Goal: Browse casually

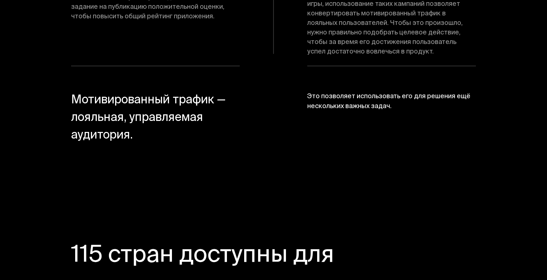
scroll to position [4558, 0]
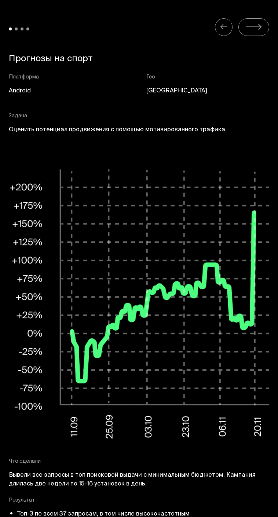
scroll to position [2931, 0]
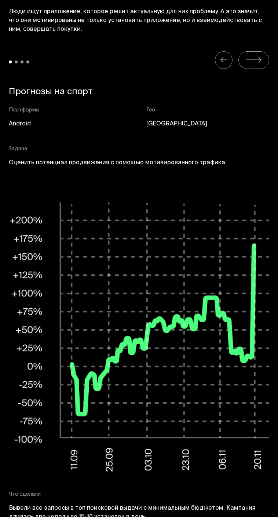
click at [253, 60] on icon "Carousel Navigation" at bounding box center [253, 60] width 14 height 0
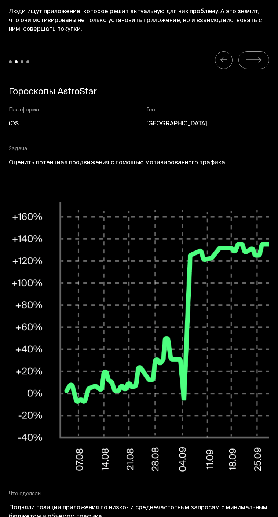
click at [254, 60] on icon "Carousel Navigation" at bounding box center [253, 60] width 14 height 0
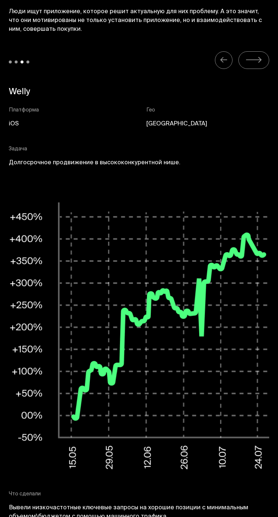
click at [254, 60] on icon "Carousel Navigation" at bounding box center [253, 60] width 14 height 0
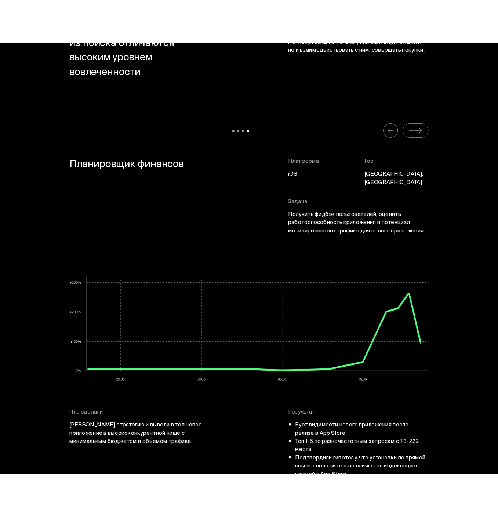
scroll to position [3266, 0]
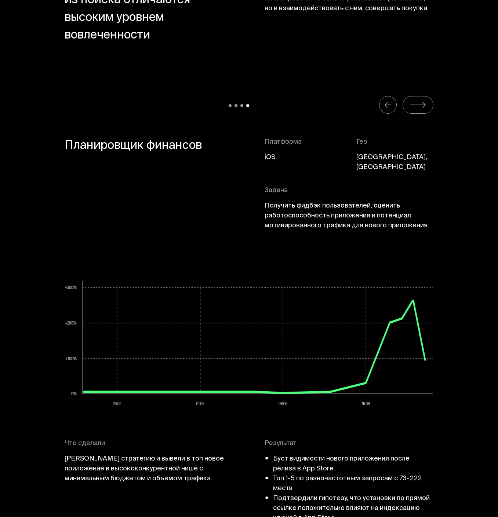
click at [420, 105] on icon "Carousel Navigation" at bounding box center [417, 104] width 17 height 9
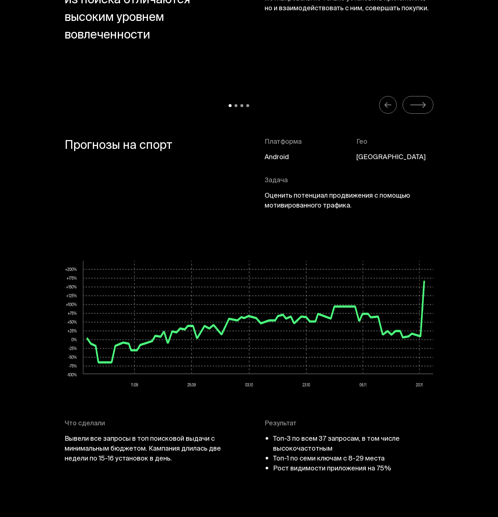
click at [420, 105] on icon "Carousel Navigation" at bounding box center [417, 104] width 17 height 9
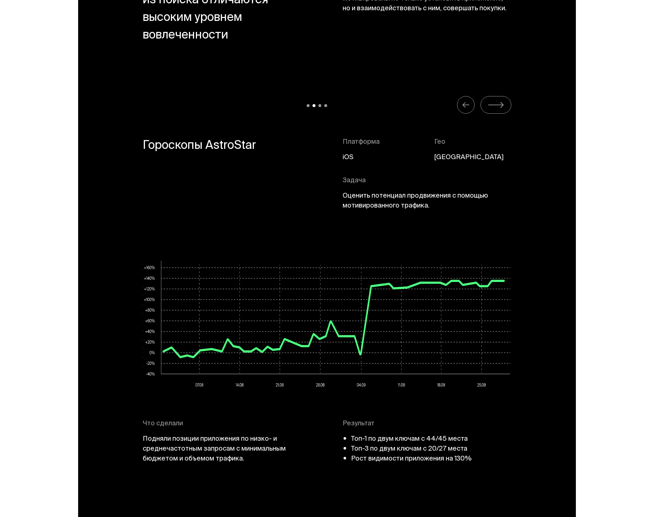
scroll to position [3241, 0]
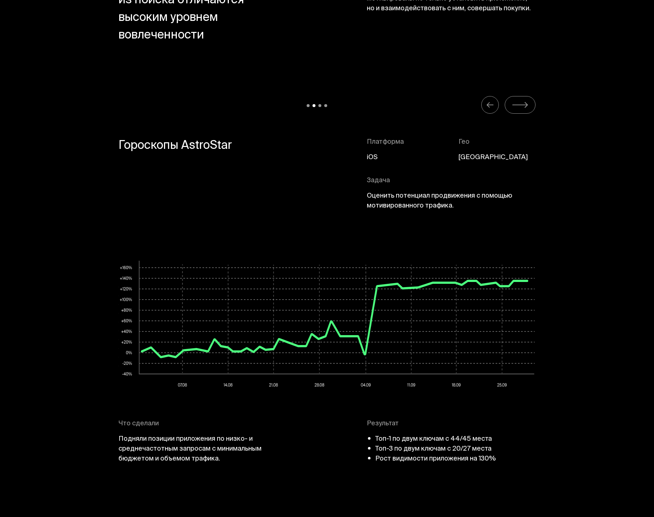
click at [518, 105] on icon "Carousel Navigation" at bounding box center [520, 105] width 14 height 0
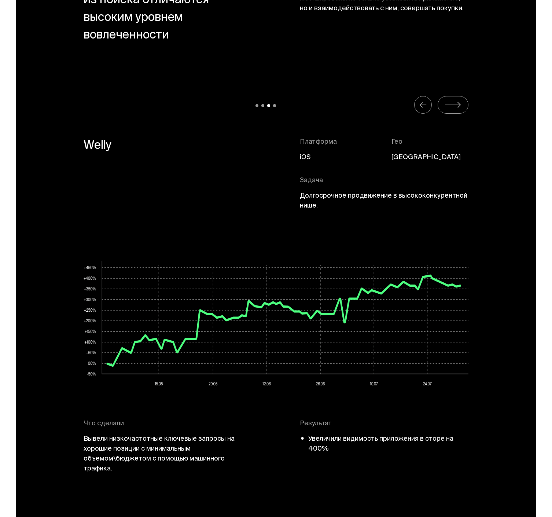
scroll to position [3236, 0]
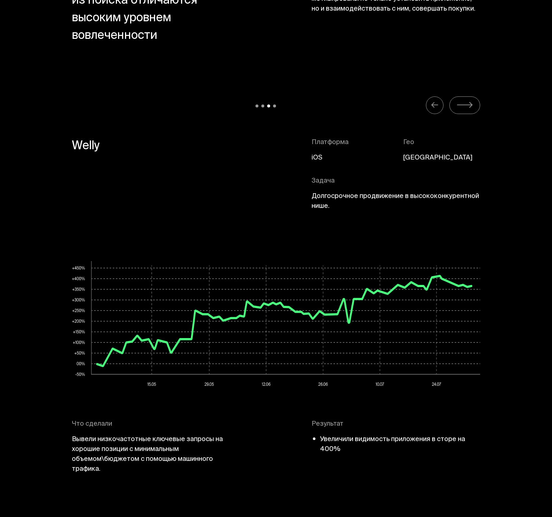
click at [469, 103] on icon "Carousel Navigation" at bounding box center [465, 104] width 17 height 9
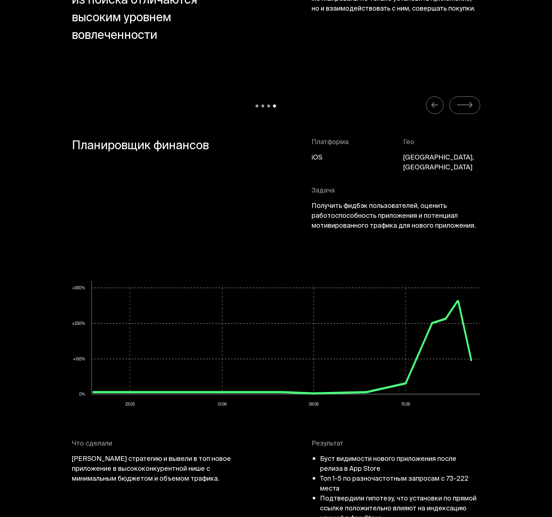
click at [469, 103] on icon "Carousel Navigation" at bounding box center [465, 104] width 17 height 9
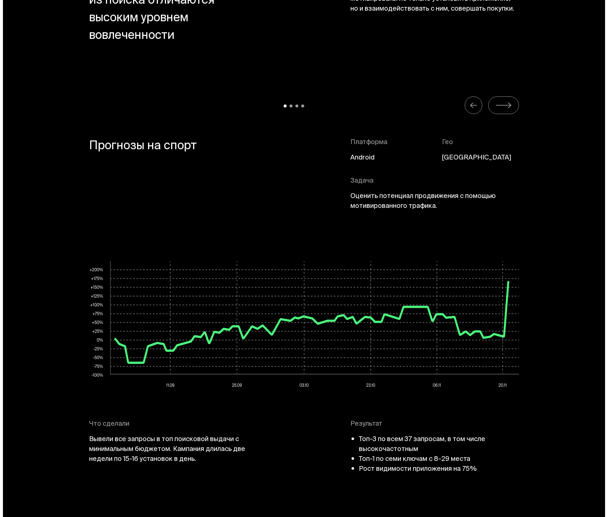
scroll to position [3248, 0]
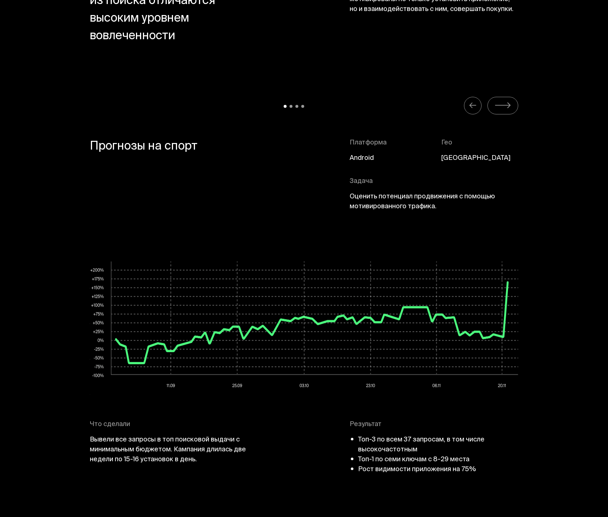
click at [504, 109] on icon "Carousel Navigation" at bounding box center [503, 105] width 17 height 9
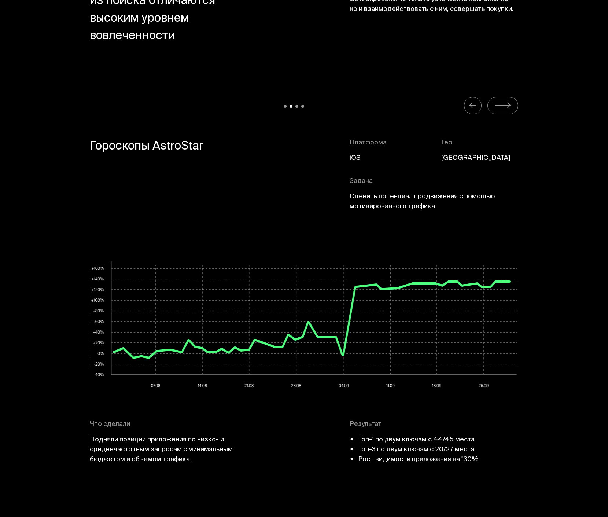
click at [504, 109] on icon "Carousel Navigation" at bounding box center [503, 105] width 17 height 9
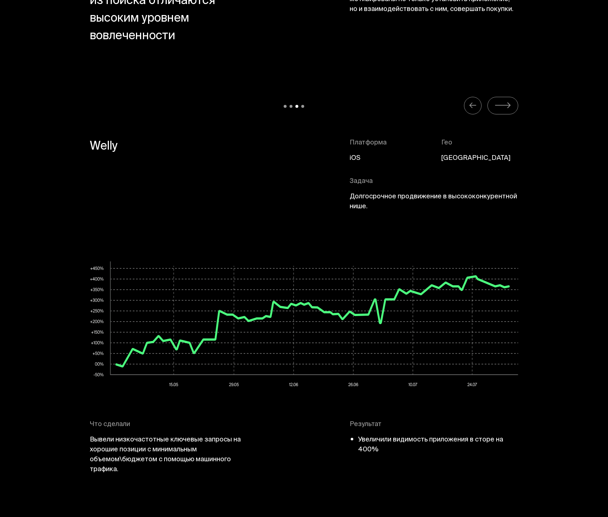
click at [504, 109] on icon "Carousel Navigation" at bounding box center [503, 105] width 17 height 9
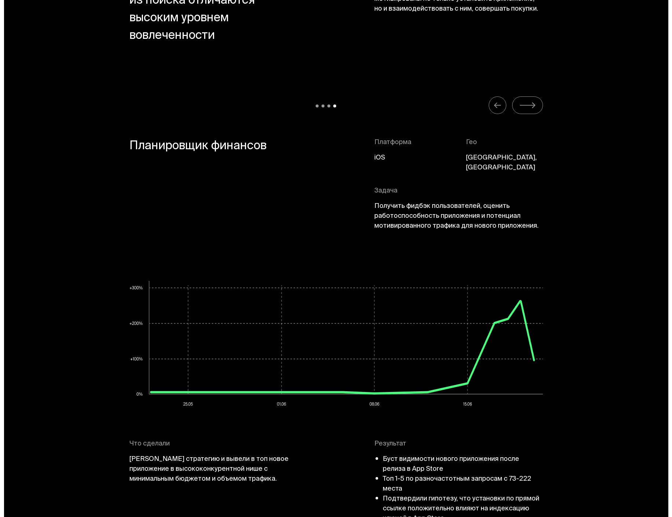
scroll to position [3238, 0]
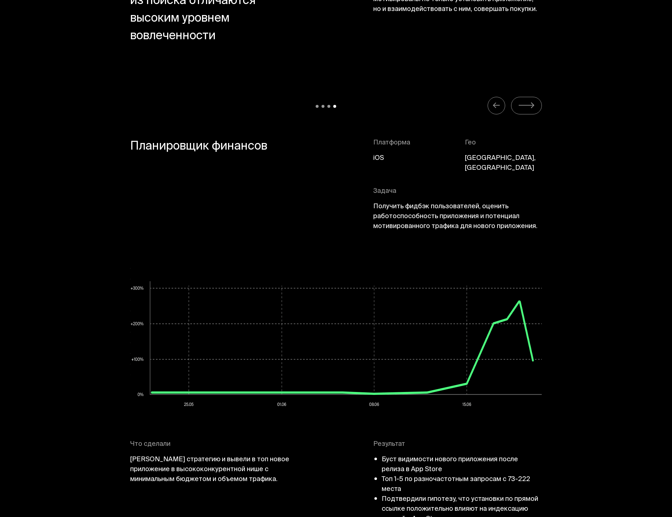
click at [525, 106] on icon "Carousel Navigation" at bounding box center [526, 105] width 17 height 9
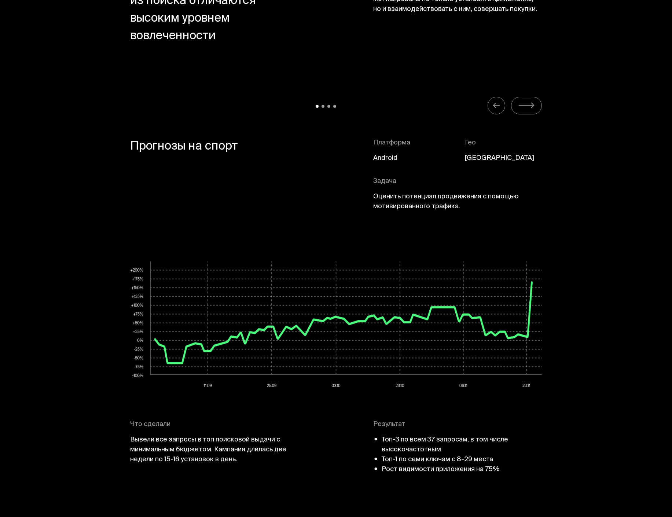
click at [525, 106] on icon "Carousel Navigation" at bounding box center [526, 105] width 17 height 9
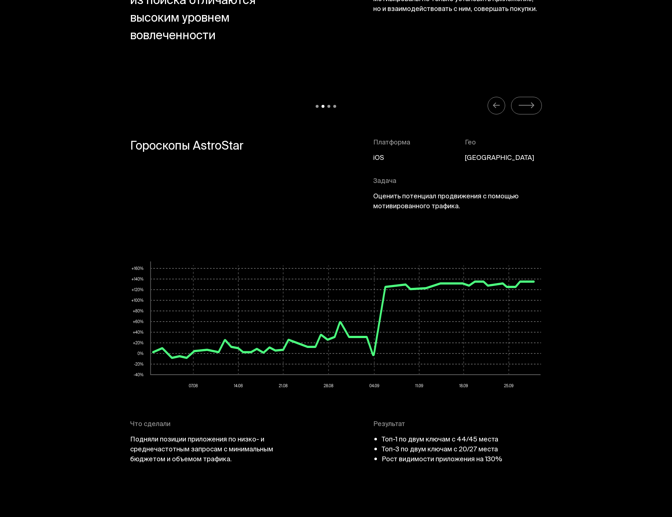
click at [525, 106] on icon "Carousel Navigation" at bounding box center [526, 105] width 17 height 9
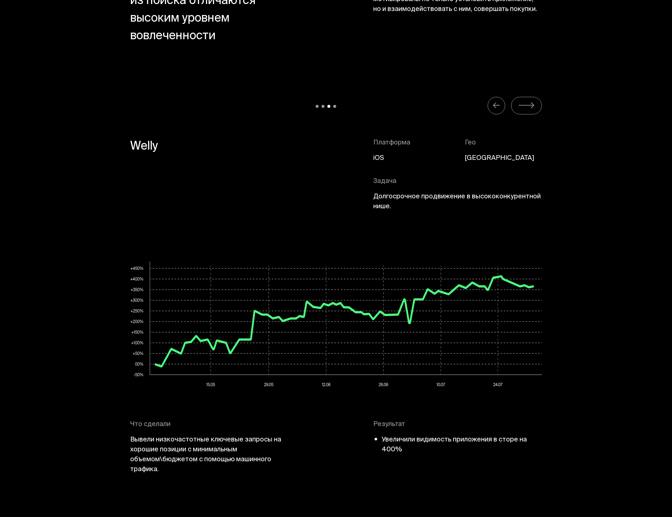
click at [525, 106] on icon "Carousel Navigation" at bounding box center [526, 105] width 17 height 9
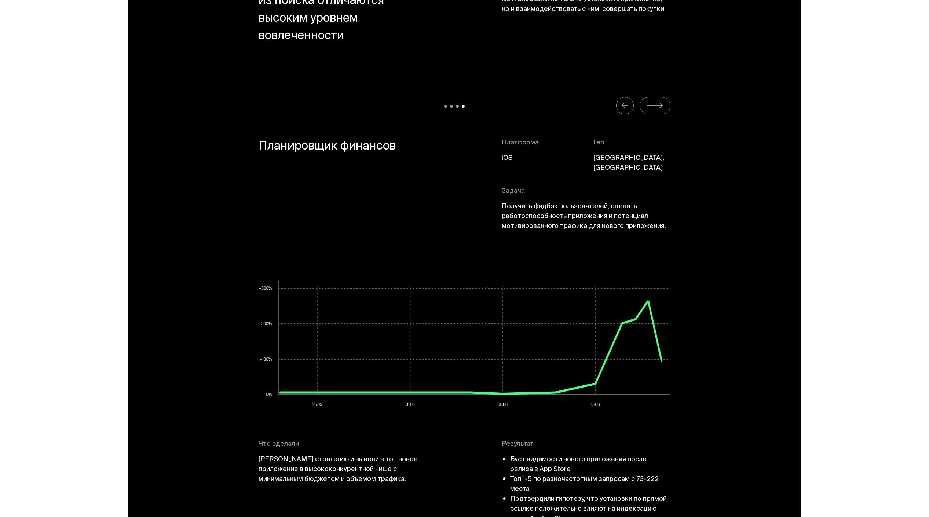
scroll to position [3704, 0]
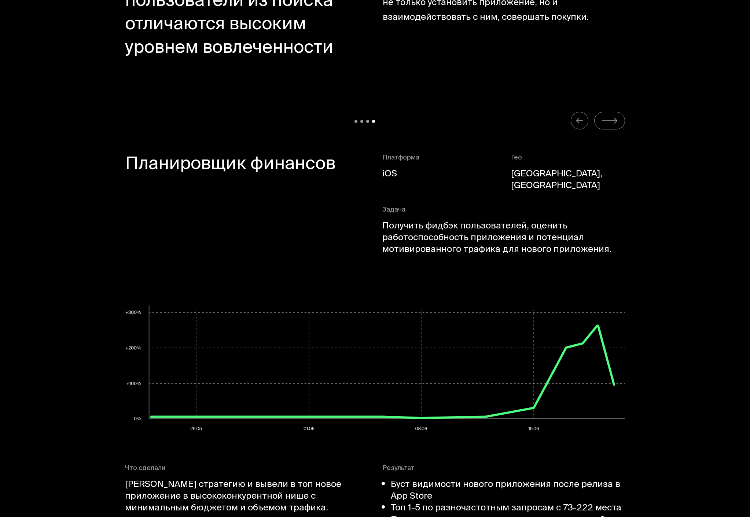
click at [547, 124] on icon "Carousel Navigation" at bounding box center [609, 120] width 17 height 9
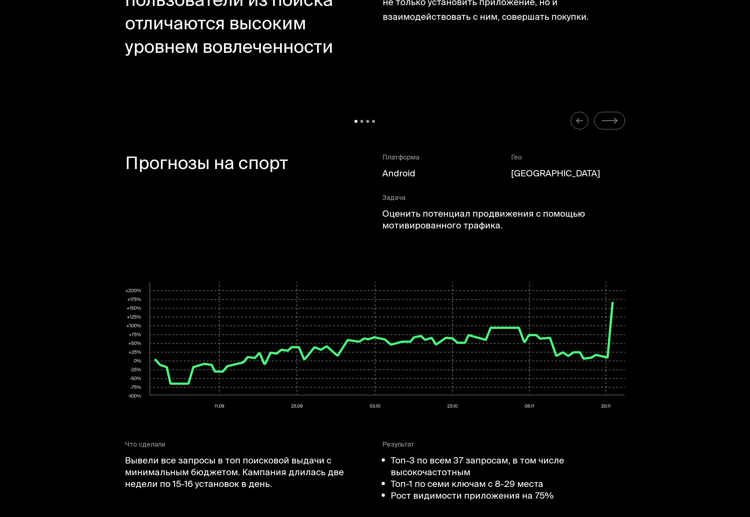
click at [547, 124] on icon "Carousel Navigation" at bounding box center [609, 120] width 17 height 9
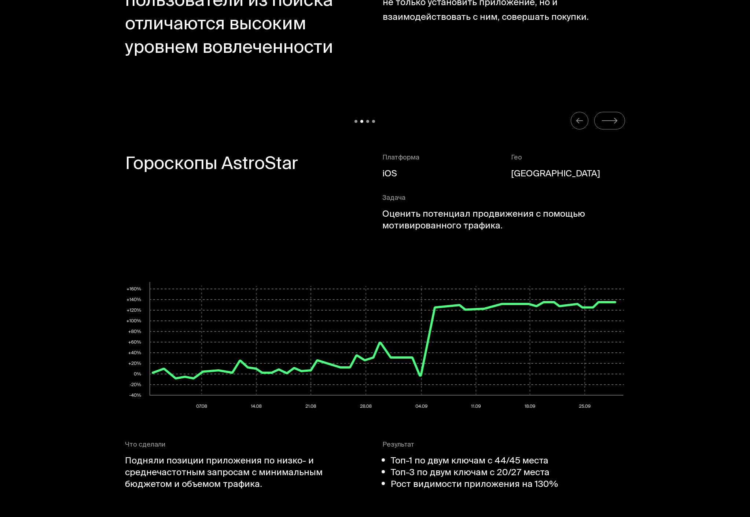
click at [547, 124] on icon "Carousel Navigation" at bounding box center [609, 120] width 17 height 9
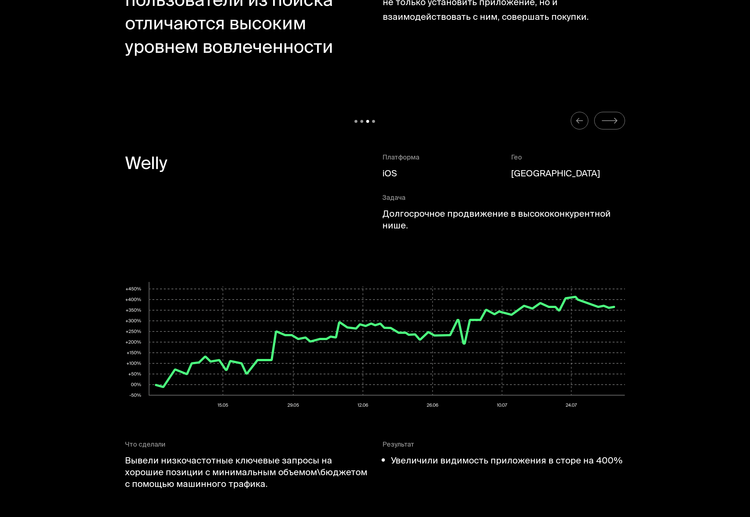
click at [547, 124] on icon "Carousel Navigation" at bounding box center [609, 120] width 17 height 9
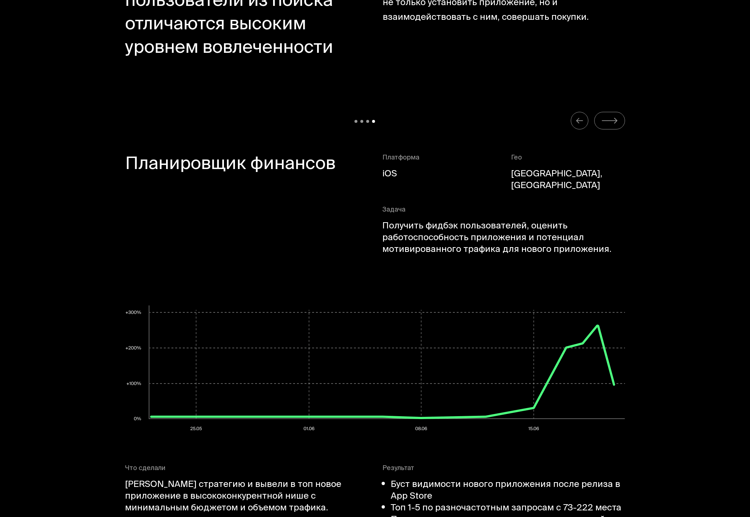
click at [547, 124] on icon "Carousel Navigation" at bounding box center [609, 120] width 17 height 9
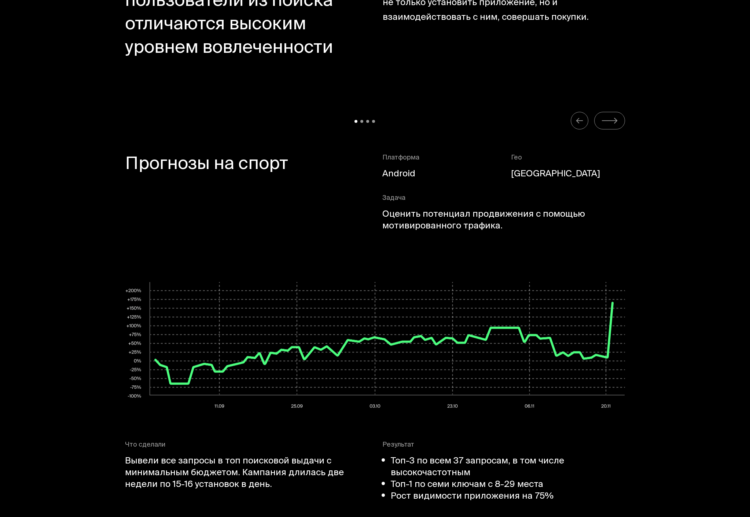
click at [547, 124] on icon "Carousel Navigation" at bounding box center [609, 120] width 17 height 9
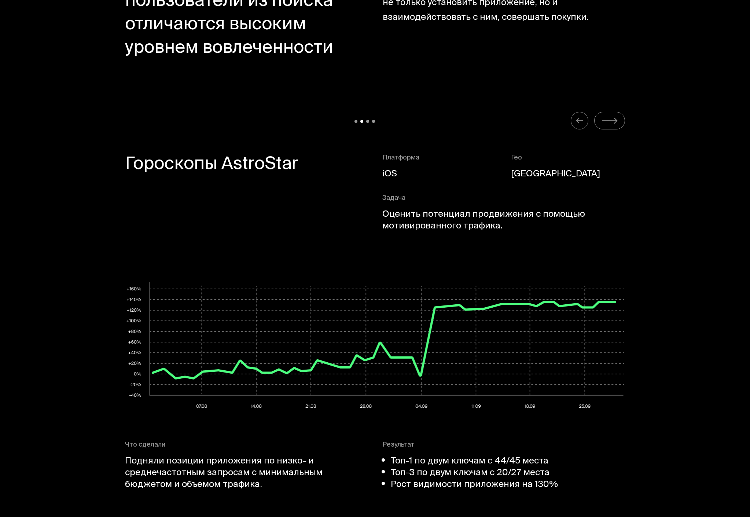
click at [547, 124] on icon "Carousel Navigation" at bounding box center [609, 120] width 17 height 9
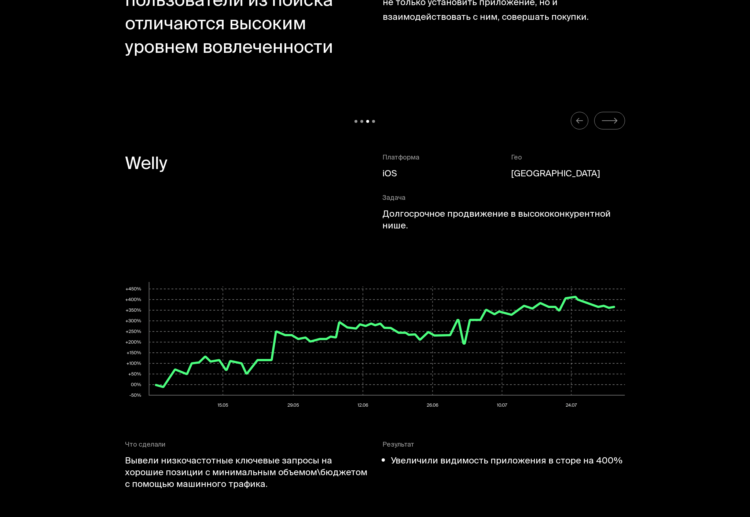
click at [547, 124] on icon "Carousel Navigation" at bounding box center [609, 120] width 17 height 9
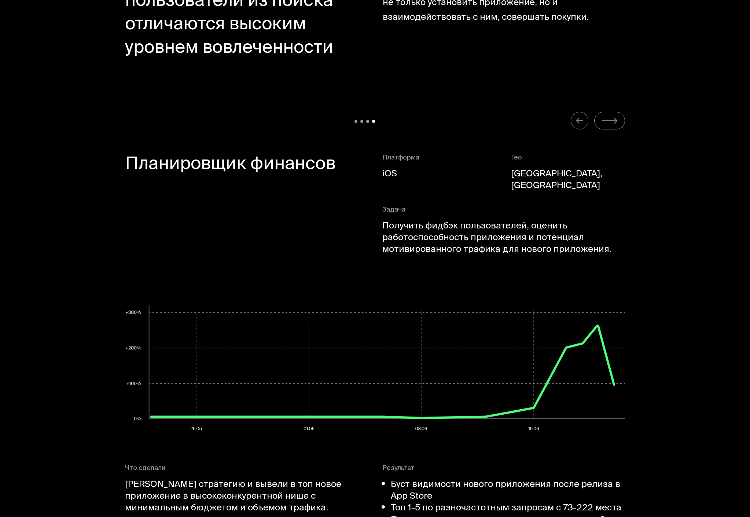
click at [547, 124] on icon "Carousel Navigation" at bounding box center [609, 120] width 17 height 9
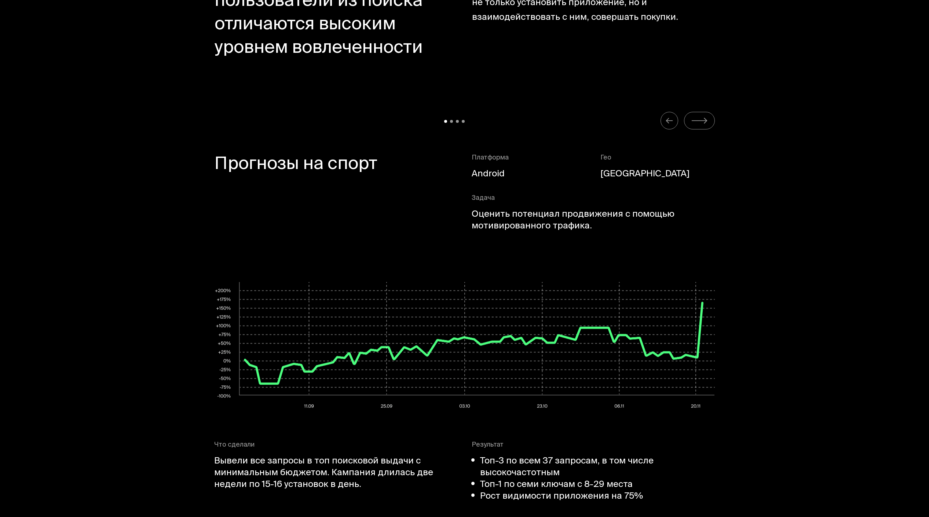
click at [547, 124] on icon "Carousel Navigation" at bounding box center [699, 120] width 17 height 9
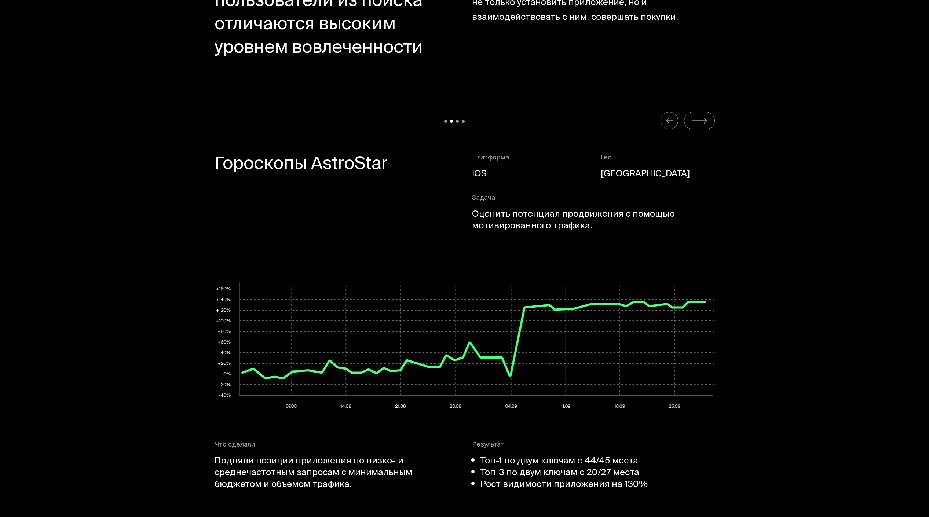
click at [547, 122] on icon "Carousel Navigation" at bounding box center [699, 120] width 17 height 9
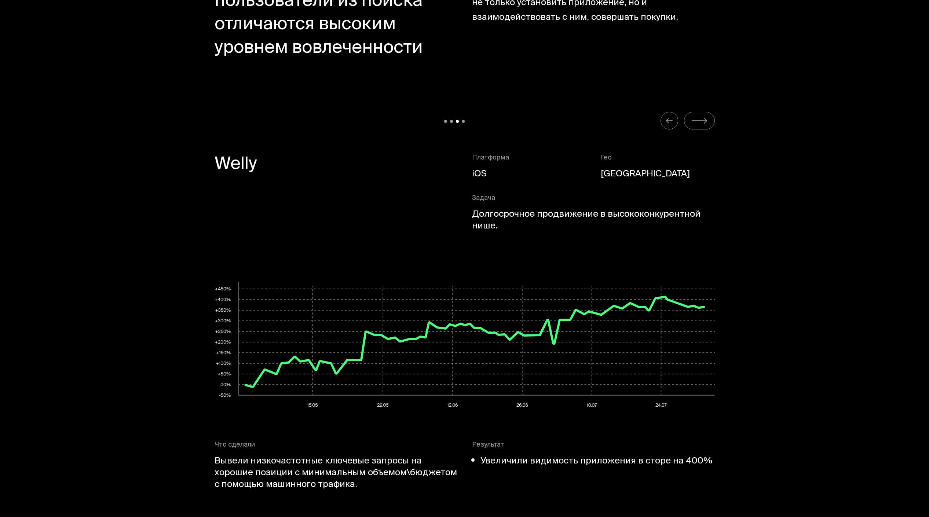
click at [547, 122] on icon "Carousel Navigation" at bounding box center [699, 120] width 17 height 9
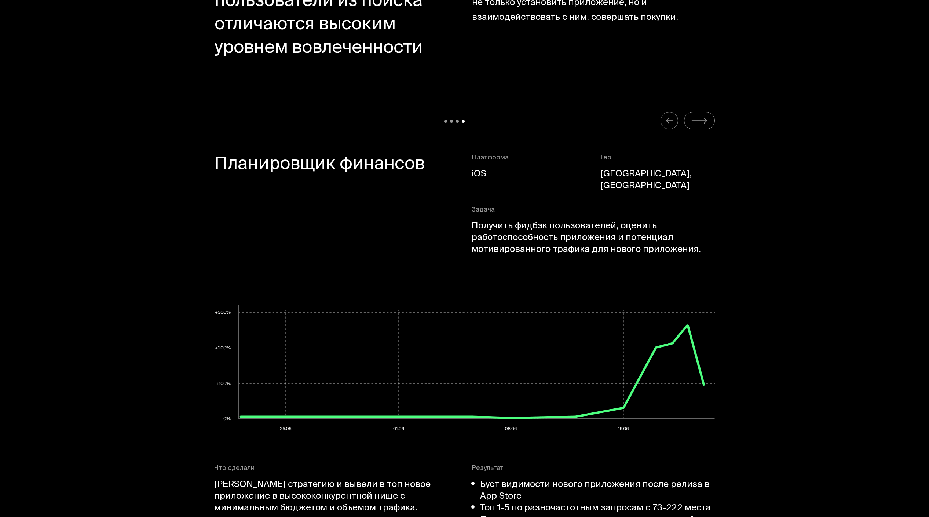
click at [547, 122] on icon "Carousel Navigation" at bounding box center [699, 120] width 17 height 9
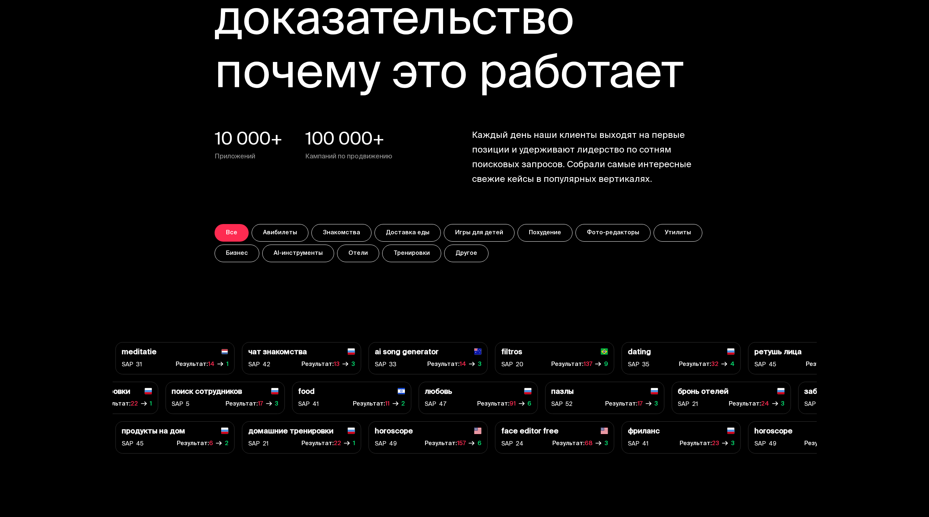
scroll to position [2651, 0]
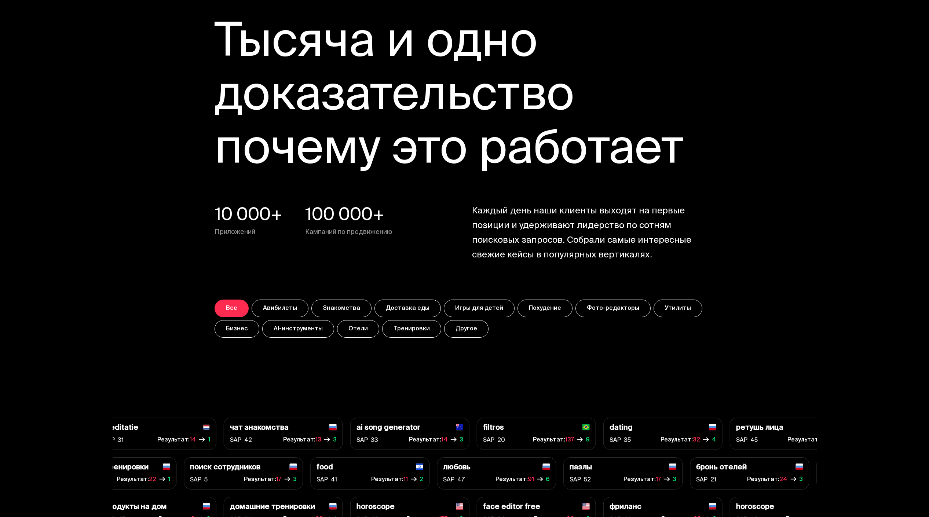
click at [535, 280] on button "Похудение" at bounding box center [544, 309] width 55 height 18
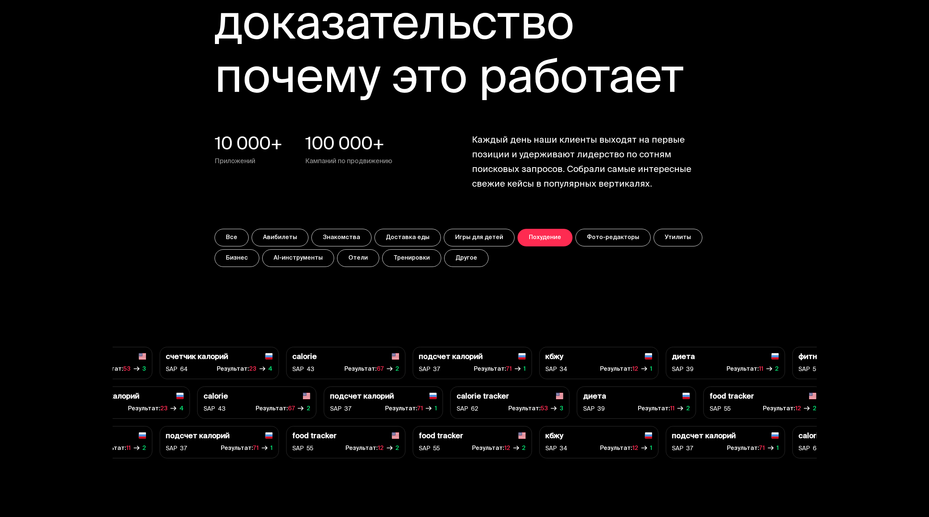
scroll to position [2757, 0]
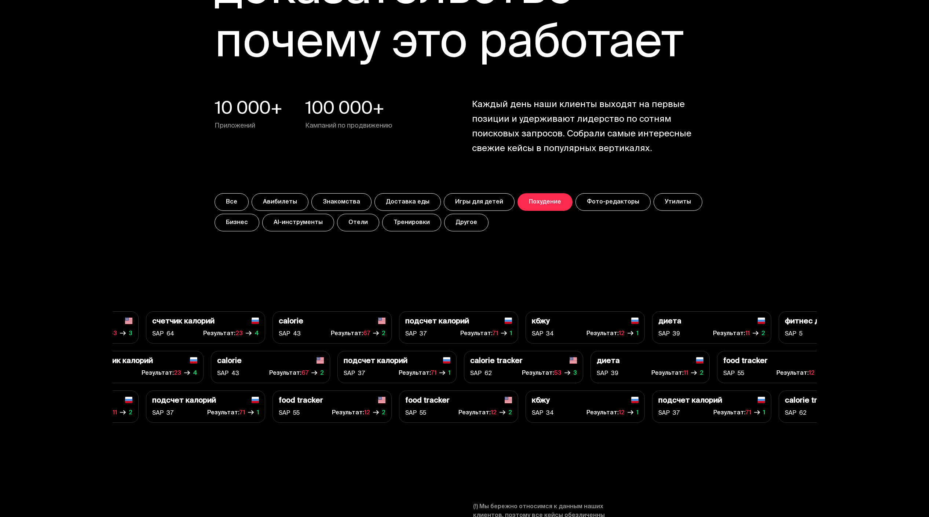
click at [413, 201] on button "Доставка еды" at bounding box center [407, 202] width 66 height 18
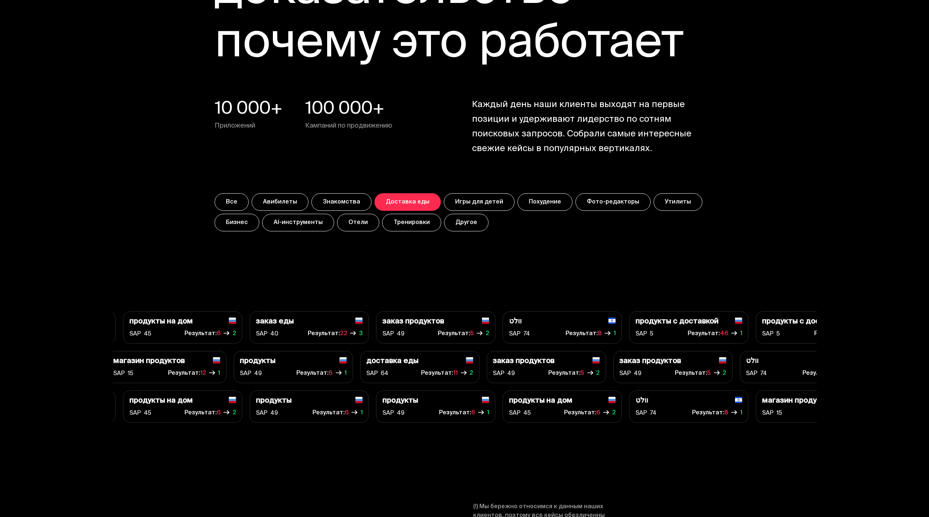
click at [547, 209] on button "Фото-редакторы" at bounding box center [612, 202] width 75 height 18
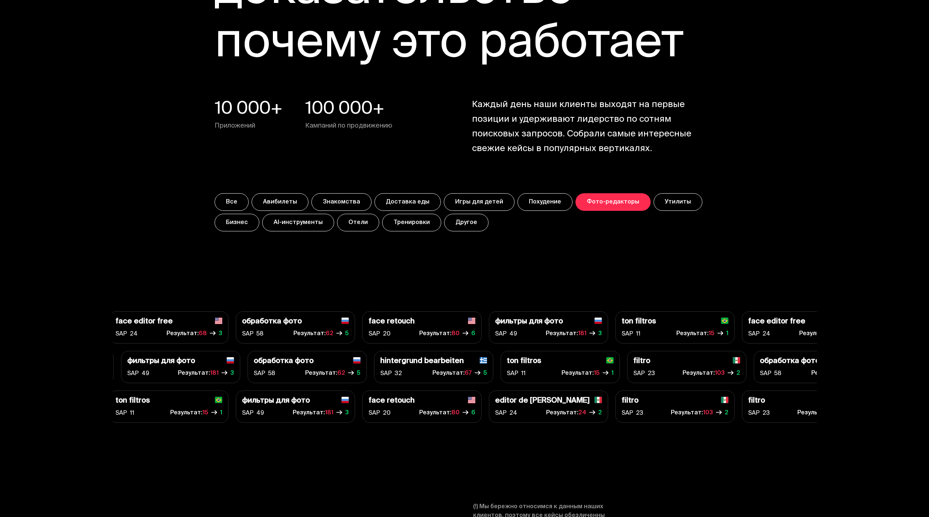
click at [547, 207] on button "Утилиты" at bounding box center [678, 202] width 49 height 18
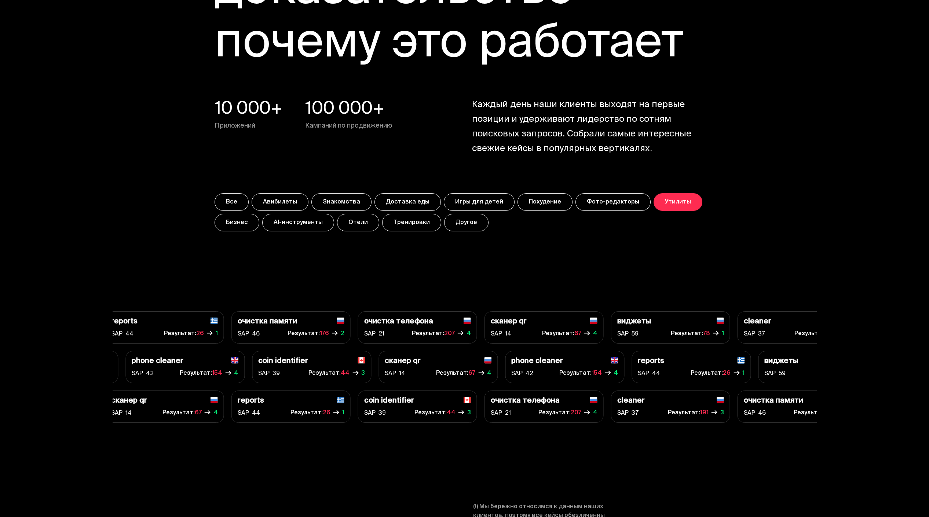
scroll to position [2688, 0]
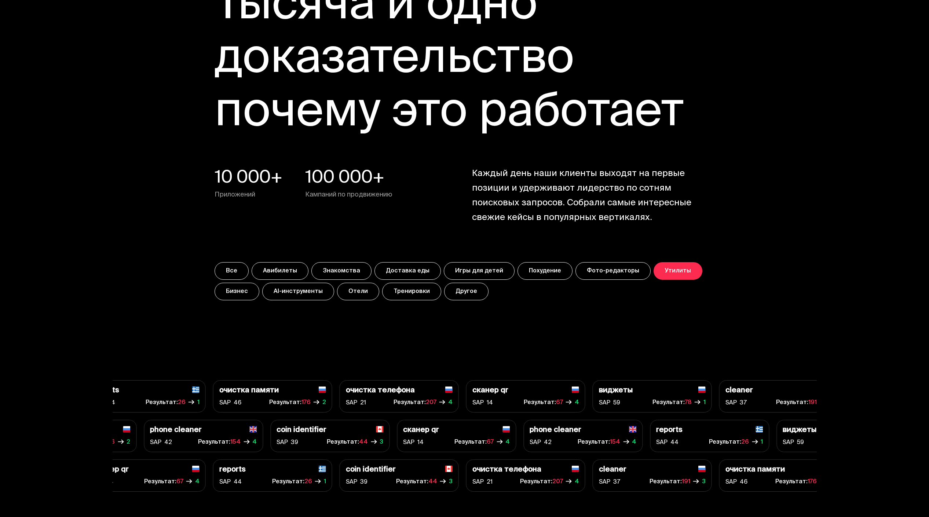
click at [402, 280] on button "Тренировки" at bounding box center [411, 292] width 59 height 18
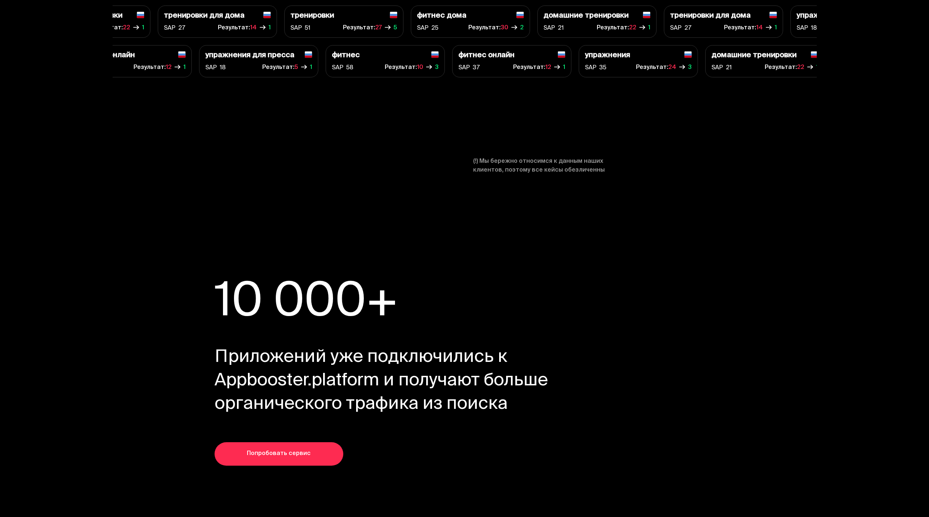
scroll to position [2945, 0]
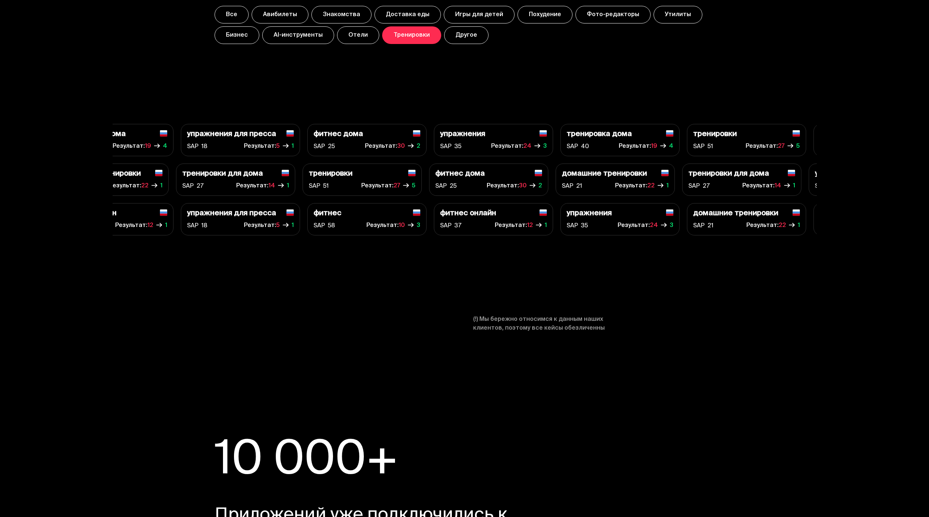
click at [303, 43] on button "AI-инструменты" at bounding box center [298, 35] width 72 height 18
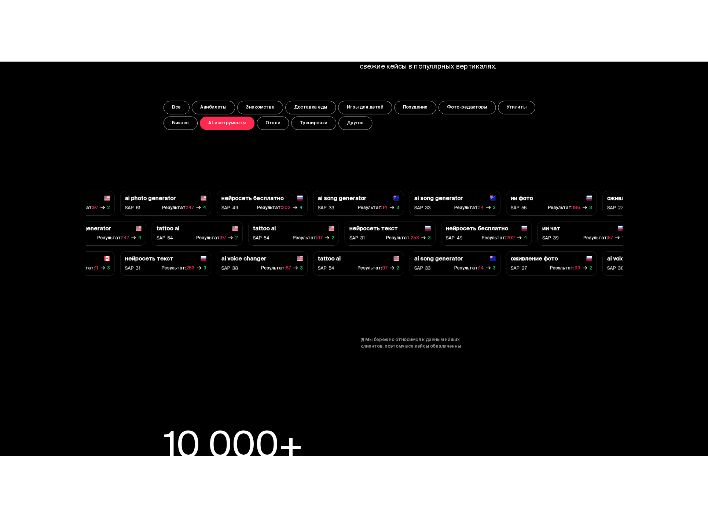
scroll to position [2850, 0]
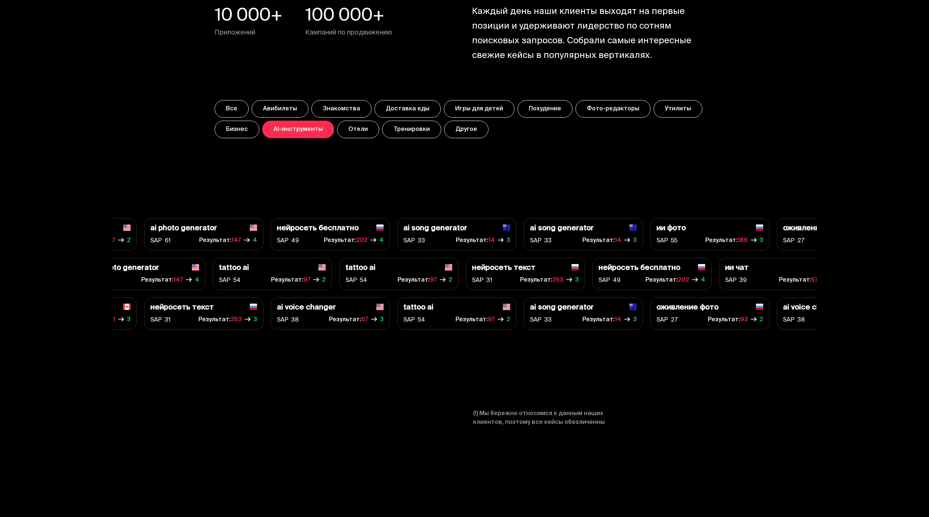
click at [220, 111] on button "Все" at bounding box center [232, 109] width 34 height 18
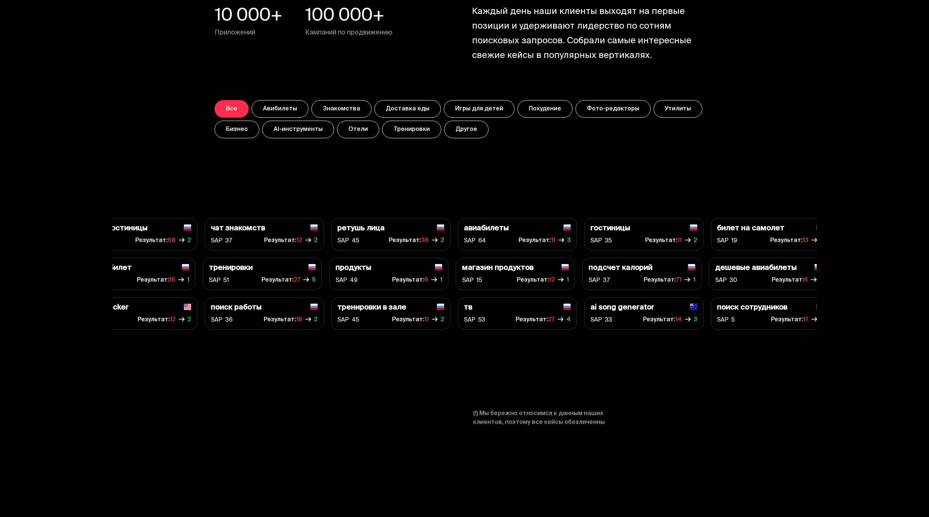
click at [463, 132] on button "Другое" at bounding box center [466, 130] width 44 height 18
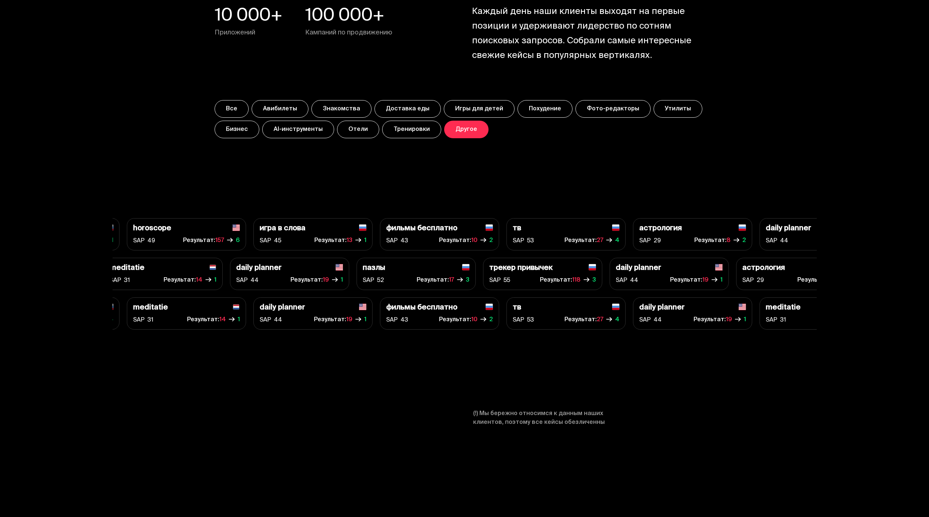
click at [345, 131] on button "Отели" at bounding box center [358, 130] width 42 height 18
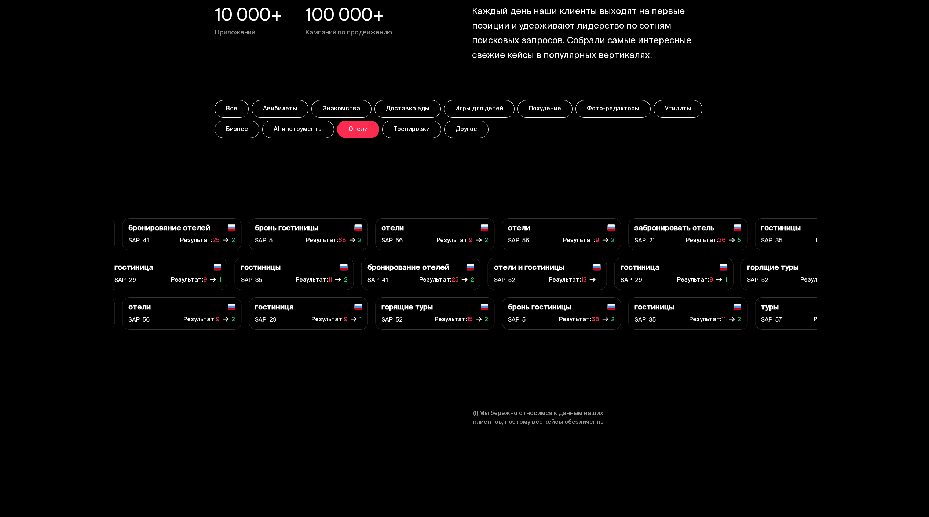
click at [306, 137] on button "AI-инструменты" at bounding box center [298, 130] width 72 height 18
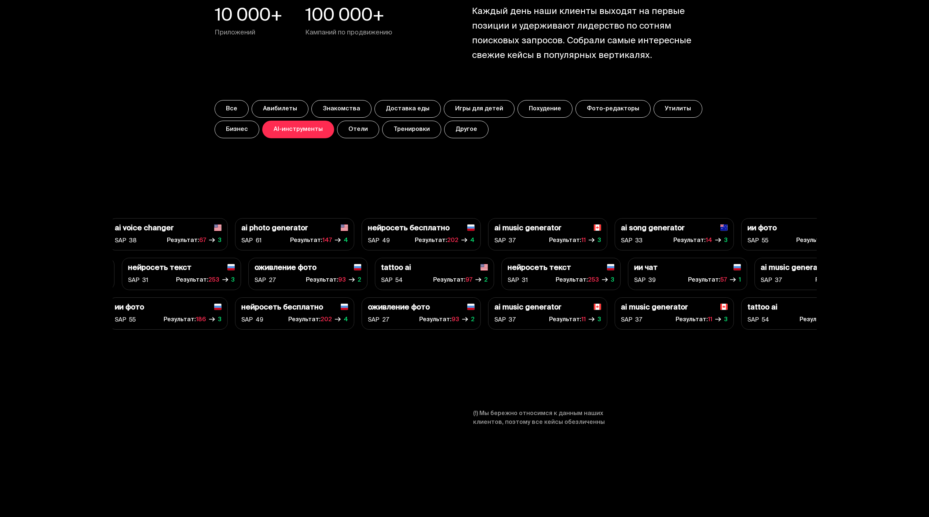
click at [344, 112] on button "Знакомства" at bounding box center [341, 109] width 60 height 18
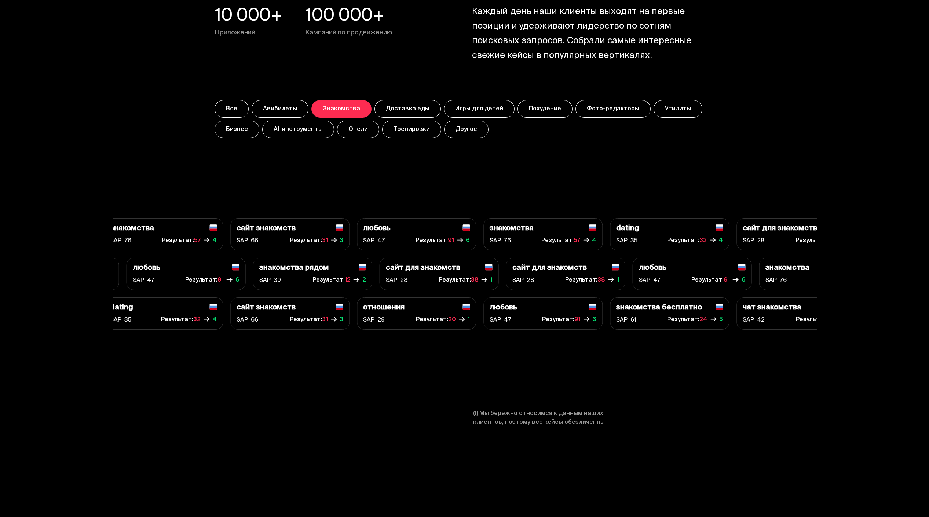
click at [298, 109] on button "Авибилеты" at bounding box center [280, 109] width 57 height 18
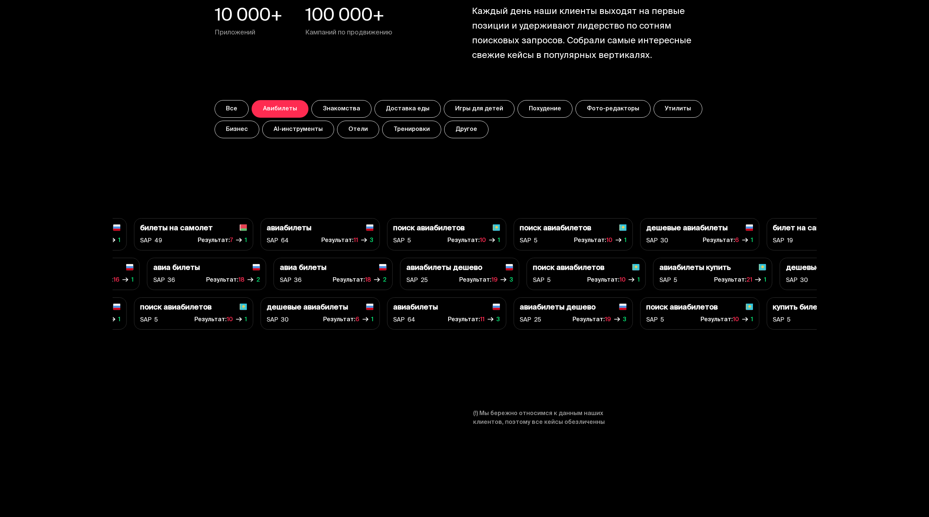
click at [234, 137] on button "Бизнес" at bounding box center [237, 130] width 45 height 18
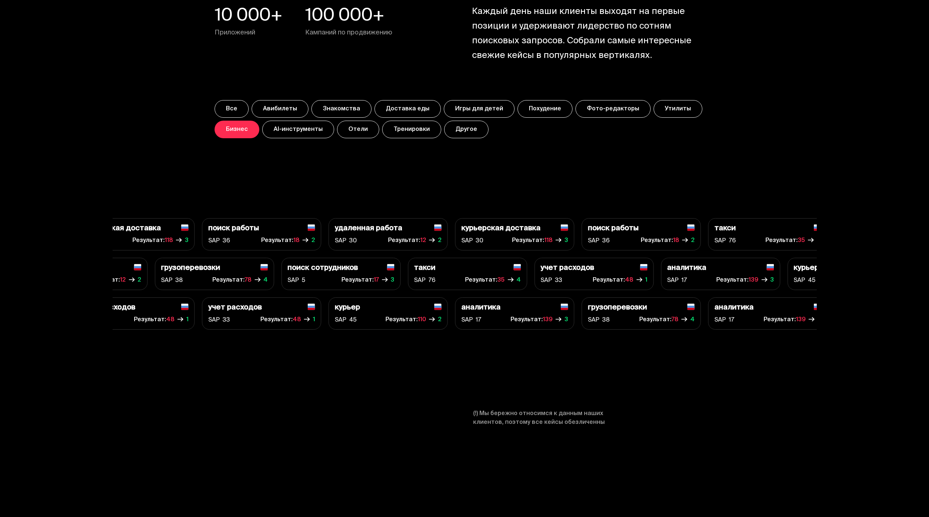
click at [545, 111] on button "Похудение" at bounding box center [544, 109] width 55 height 18
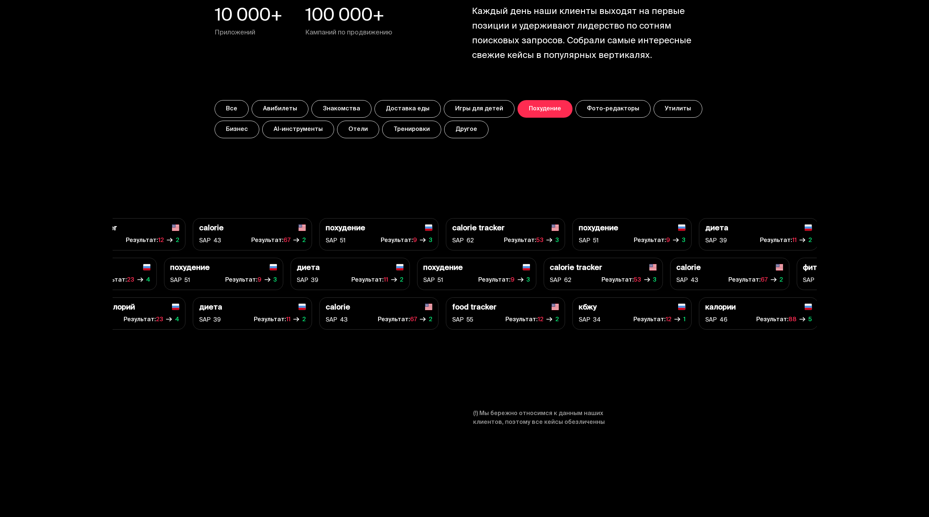
click at [547, 110] on button "Фото-редакторы" at bounding box center [612, 109] width 75 height 18
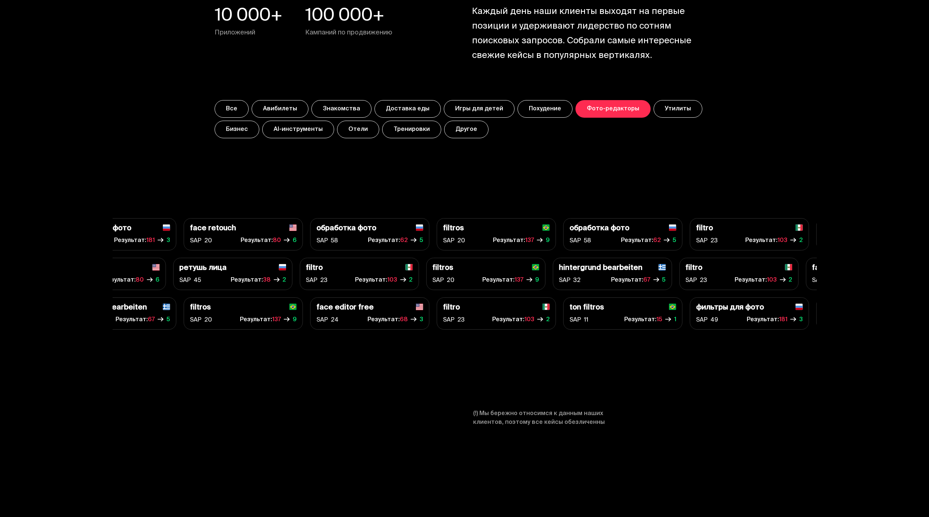
click at [547, 114] on button "Утилиты" at bounding box center [678, 109] width 49 height 18
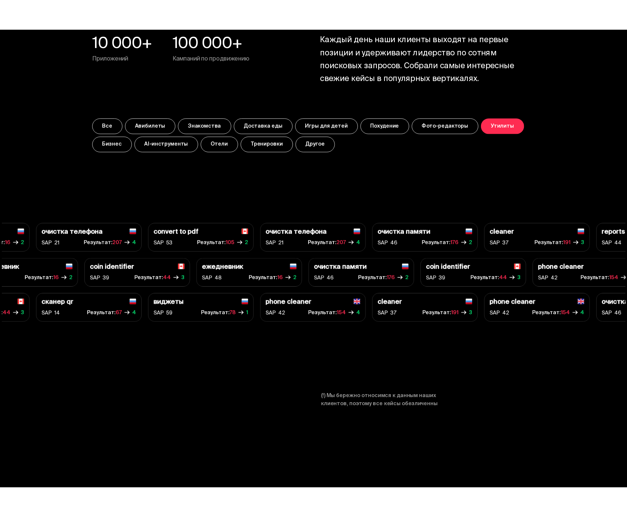
scroll to position [2589, 0]
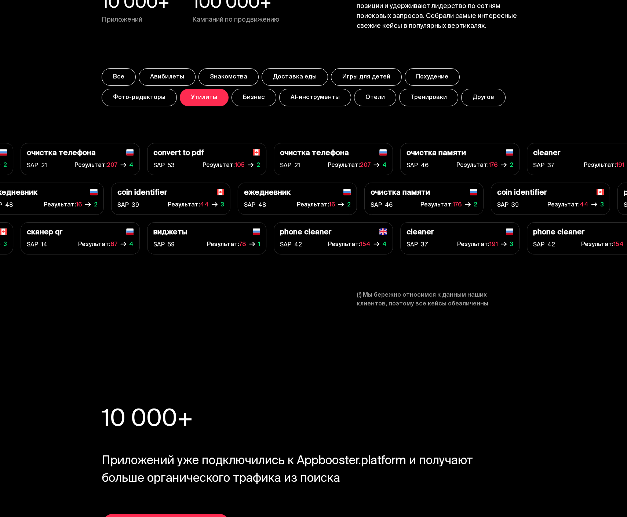
click at [354, 98] on button "Отели" at bounding box center [375, 98] width 42 height 18
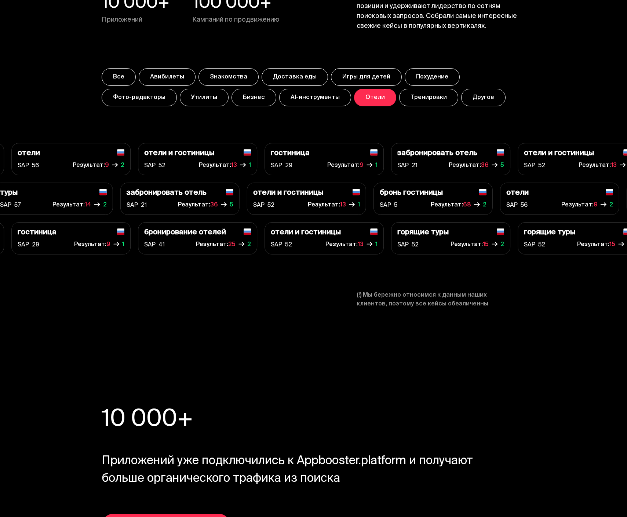
click at [292, 82] on button "Доставка еды" at bounding box center [294, 77] width 66 height 18
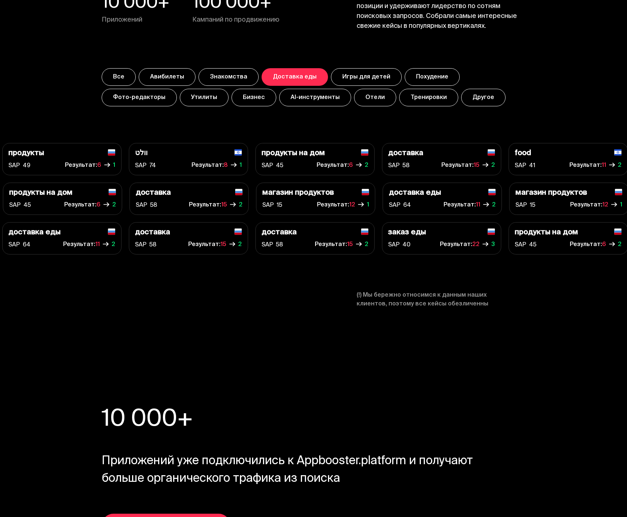
click at [279, 104] on button "AI-инструменты" at bounding box center [315, 98] width 72 height 18
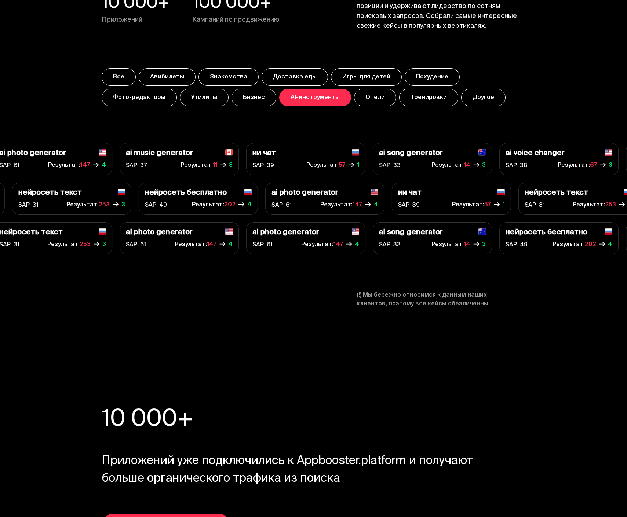
click at [226, 82] on button "Знакомства" at bounding box center [228, 77] width 60 height 18
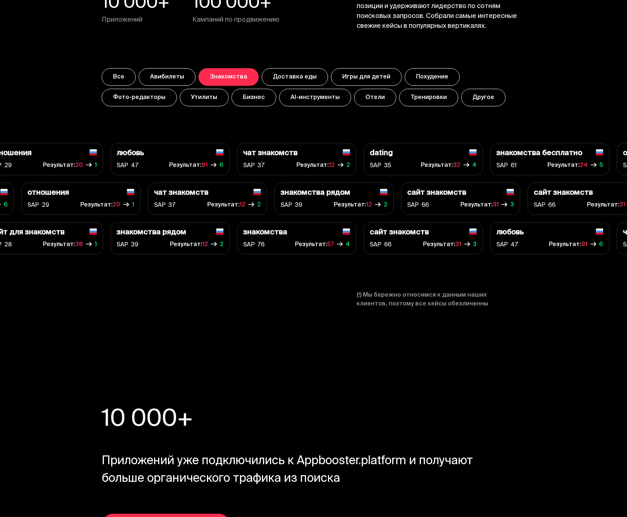
click at [156, 80] on button "Авибилеты" at bounding box center [167, 77] width 57 height 18
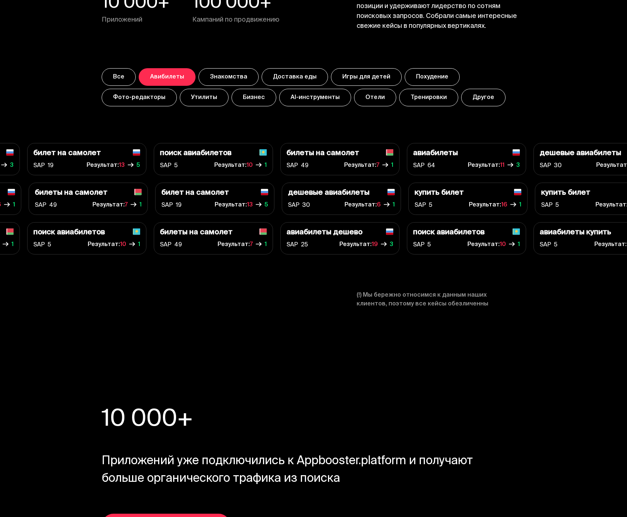
click at [132, 80] on button "Все" at bounding box center [119, 77] width 34 height 18
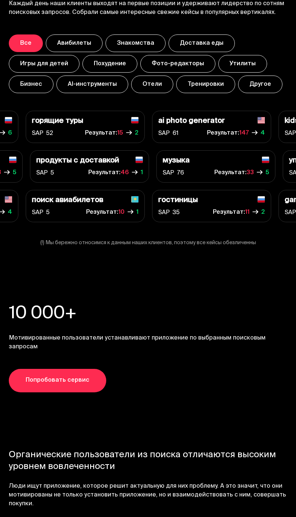
scroll to position [2380, 0]
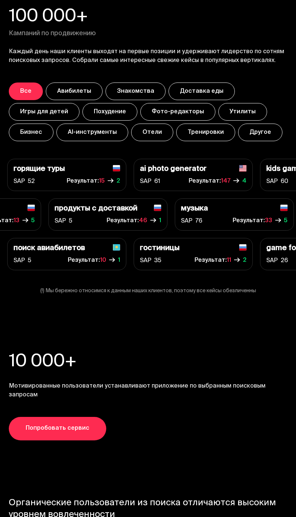
click at [204, 124] on button "Тренировки" at bounding box center [205, 133] width 59 height 18
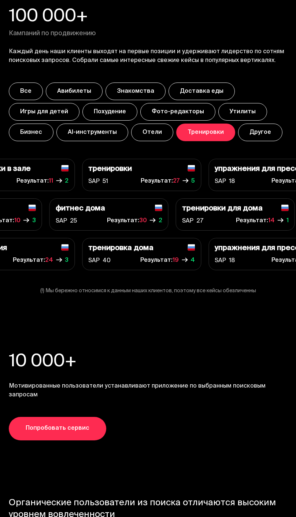
click at [259, 124] on button "Другое" at bounding box center [260, 133] width 44 height 18
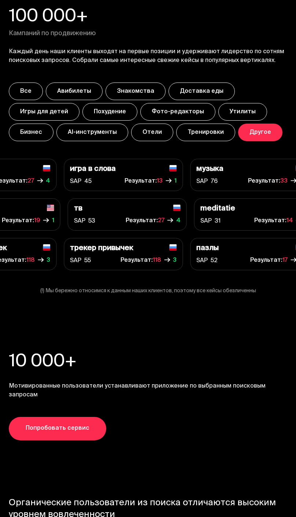
click at [108, 103] on button "Похудение" at bounding box center [110, 112] width 55 height 18
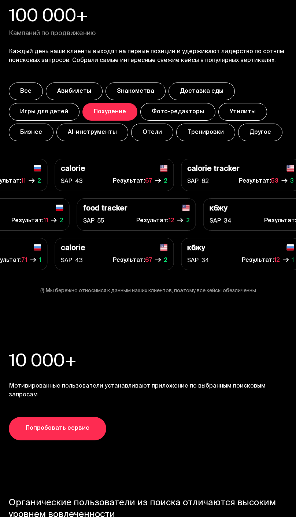
click at [75, 83] on button "Авибилеты" at bounding box center [74, 92] width 57 height 18
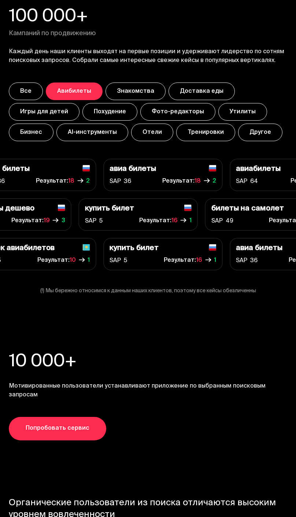
click at [21, 103] on button "Игры для детей" at bounding box center [44, 112] width 71 height 18
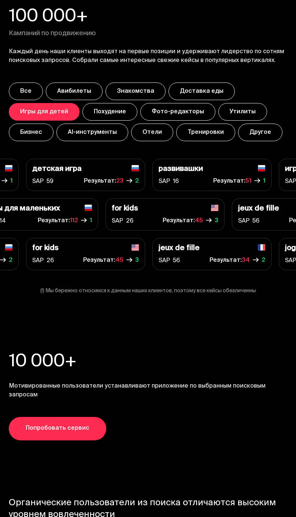
click at [102, 124] on button "AI-инструменты" at bounding box center [92, 133] width 72 height 18
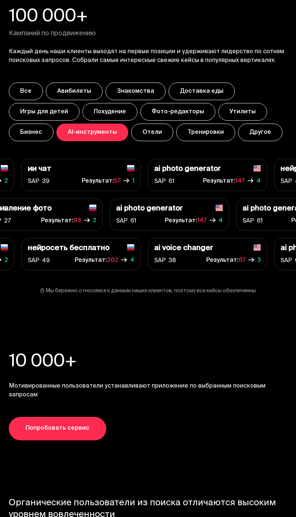
click at [135, 124] on button "Отели" at bounding box center [152, 133] width 42 height 18
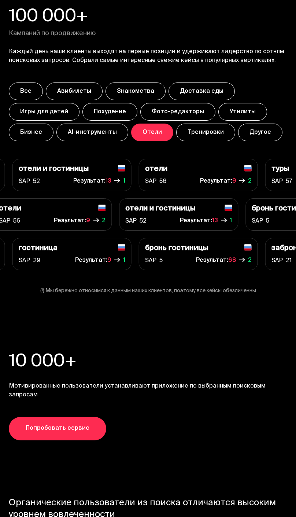
click at [197, 124] on button "Тренировки" at bounding box center [205, 133] width 59 height 18
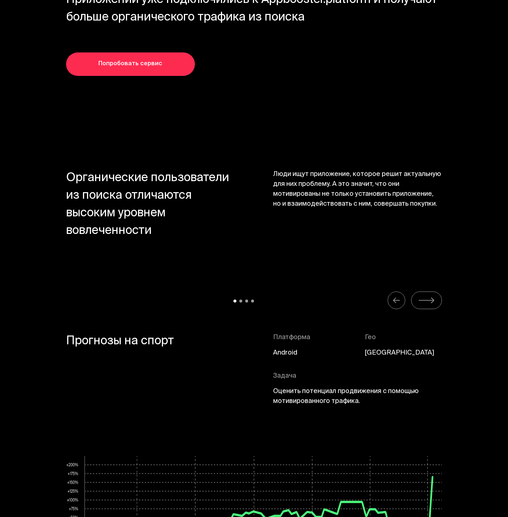
scroll to position [3054, 0]
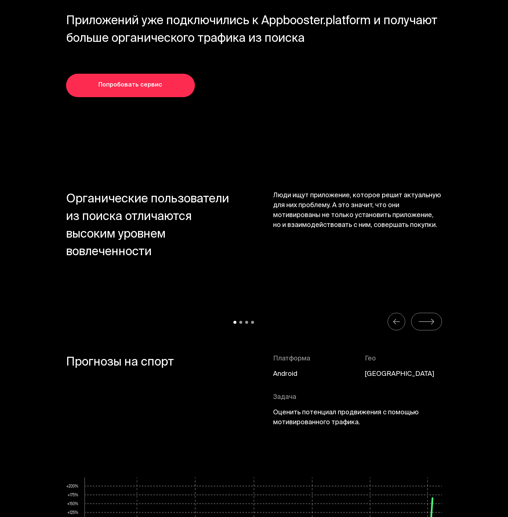
click at [436, 280] on button "Carousel Navigation" at bounding box center [426, 322] width 31 height 18
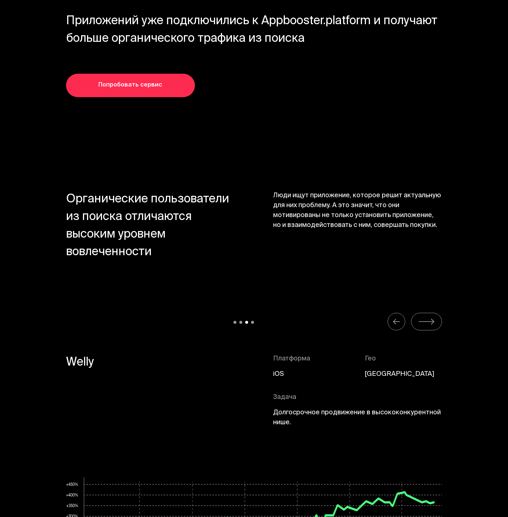
click at [436, 280] on button "Carousel Navigation" at bounding box center [426, 322] width 31 height 18
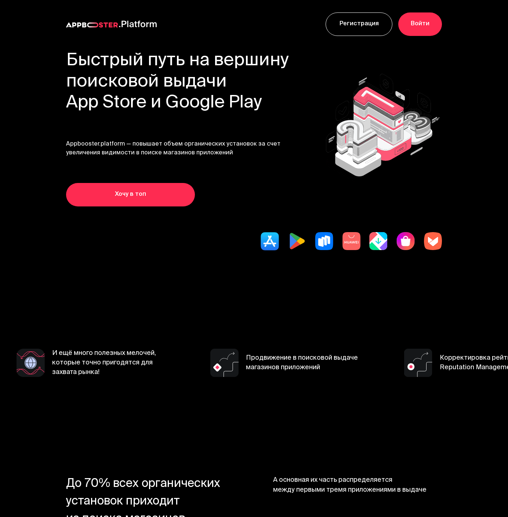
scroll to position [0, 0]
